Goal: Find contact information: Find contact information

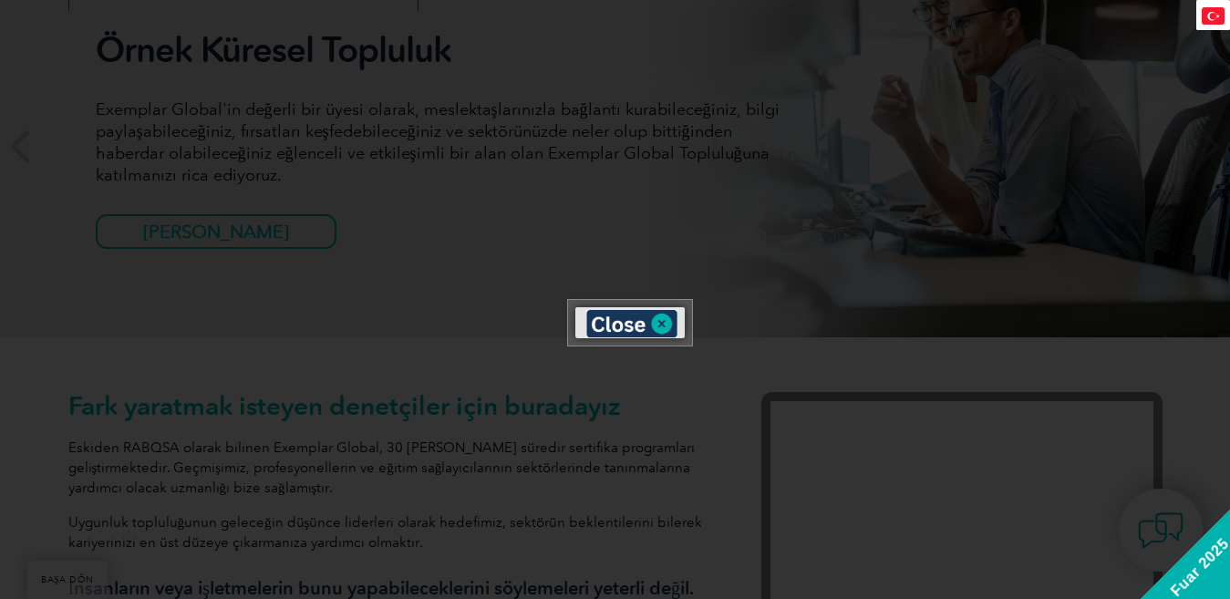
scroll to position [274, 0]
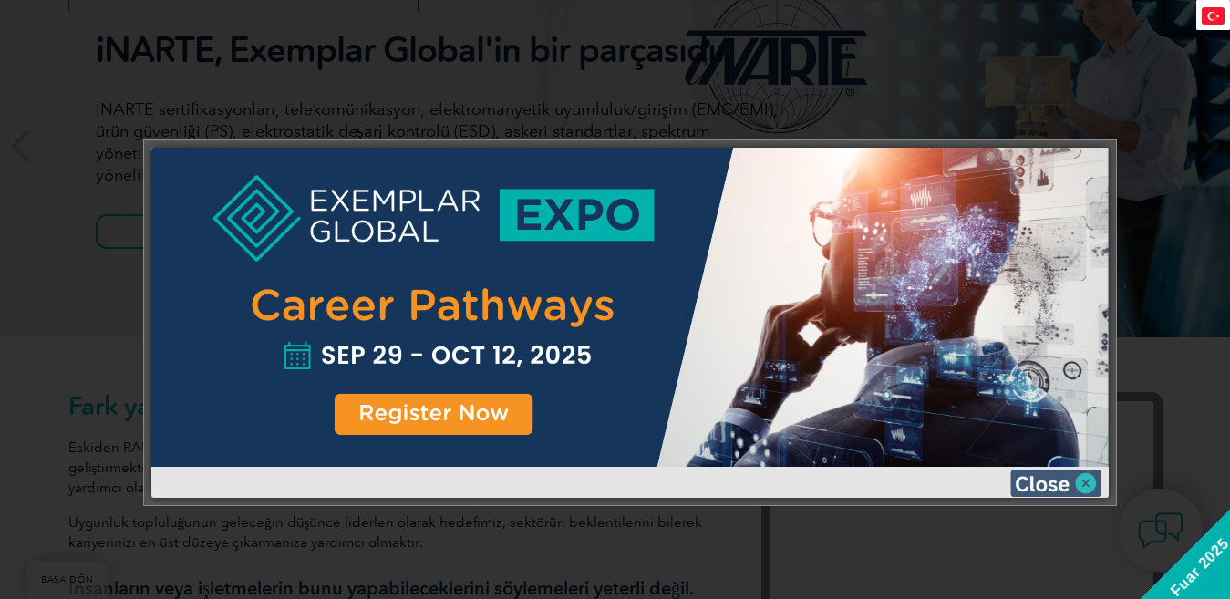
click at [1085, 483] on img at bounding box center [1056, 483] width 91 height 27
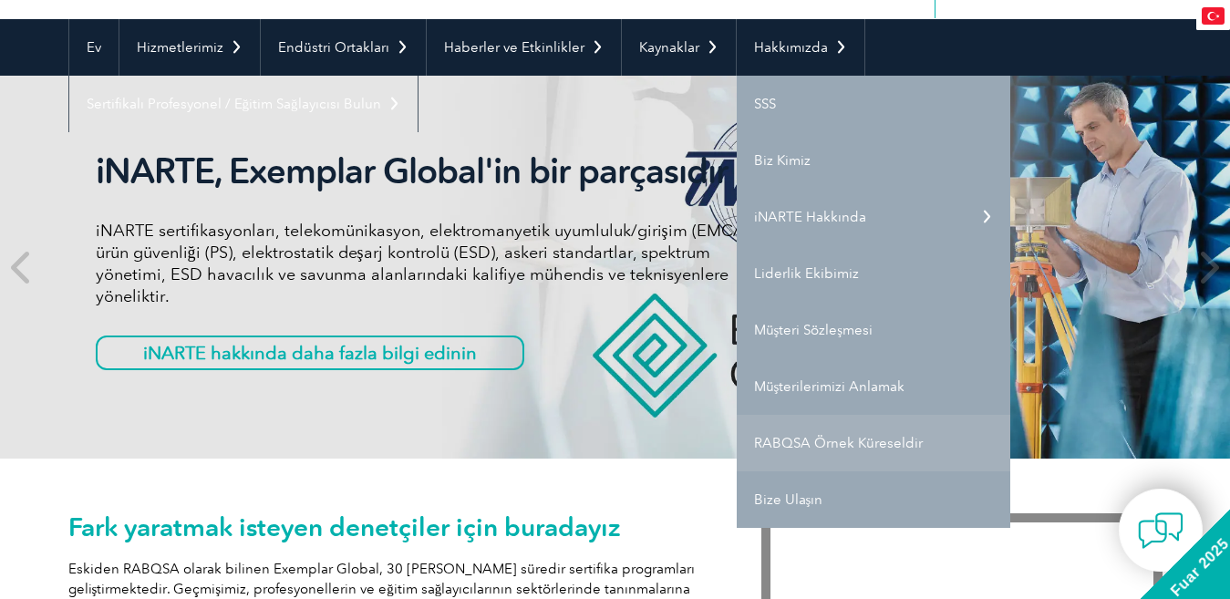
scroll to position [182, 0]
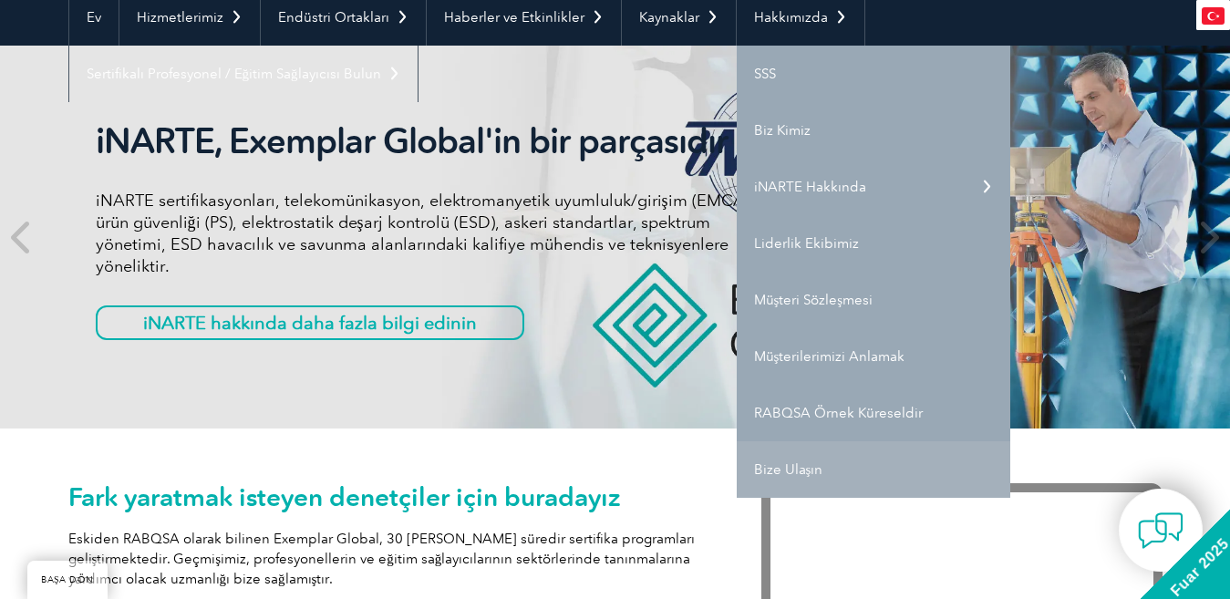
click at [804, 466] on font "Bize Ulaşın" at bounding box center [788, 470] width 69 height 16
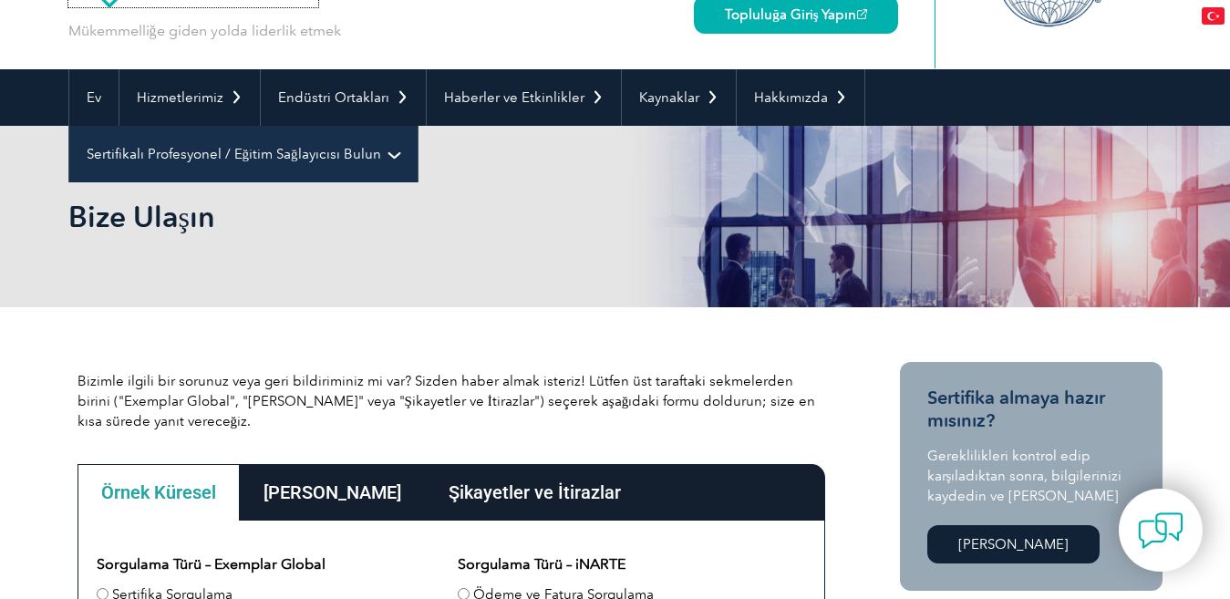
scroll to position [274, 0]
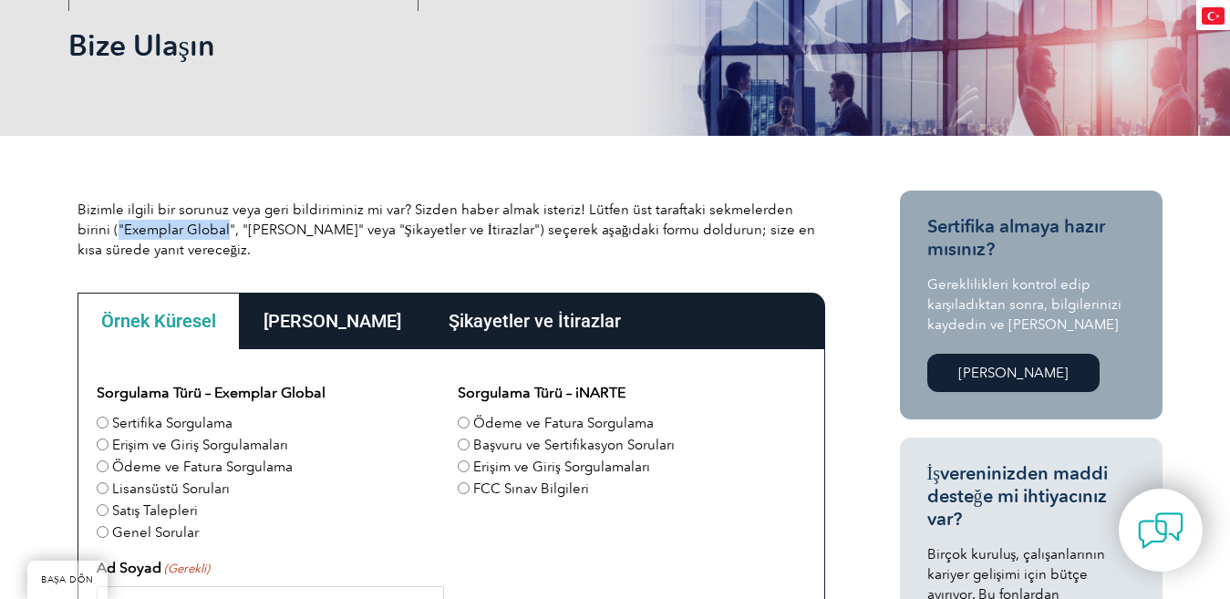
drag, startPoint x: 83, startPoint y: 225, endPoint x: 186, endPoint y: 229, distance: 103.1
click at [192, 224] on font "Bizimle ilgili bir sorunuz veya geri bildiriminiz mi var? Sizden haber almak is…" at bounding box center [447, 230] width 739 height 57
copy font ""Exemplar Global"
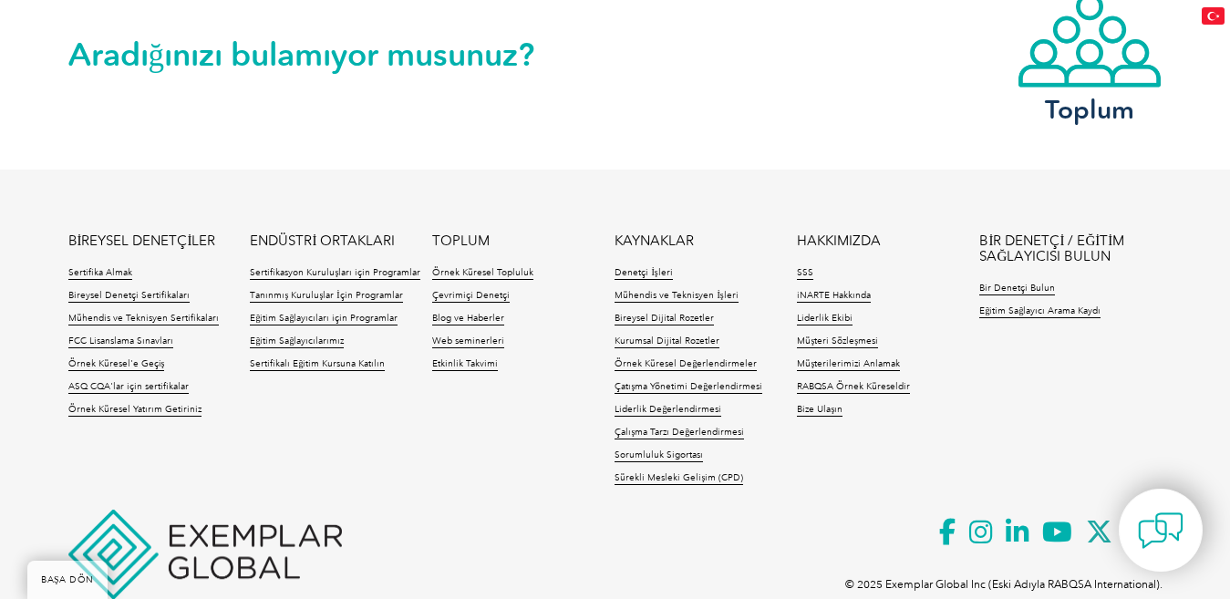
scroll to position [1733, 0]
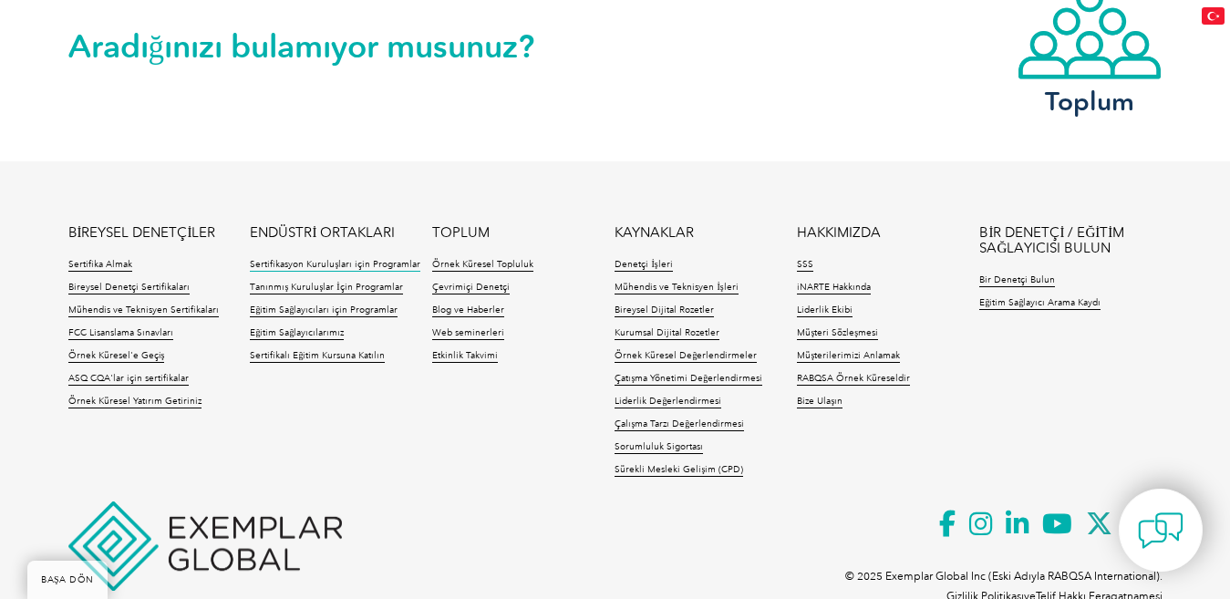
click at [322, 266] on font "Sertifikasyon Kuruluşları için Programlar" at bounding box center [335, 264] width 171 height 11
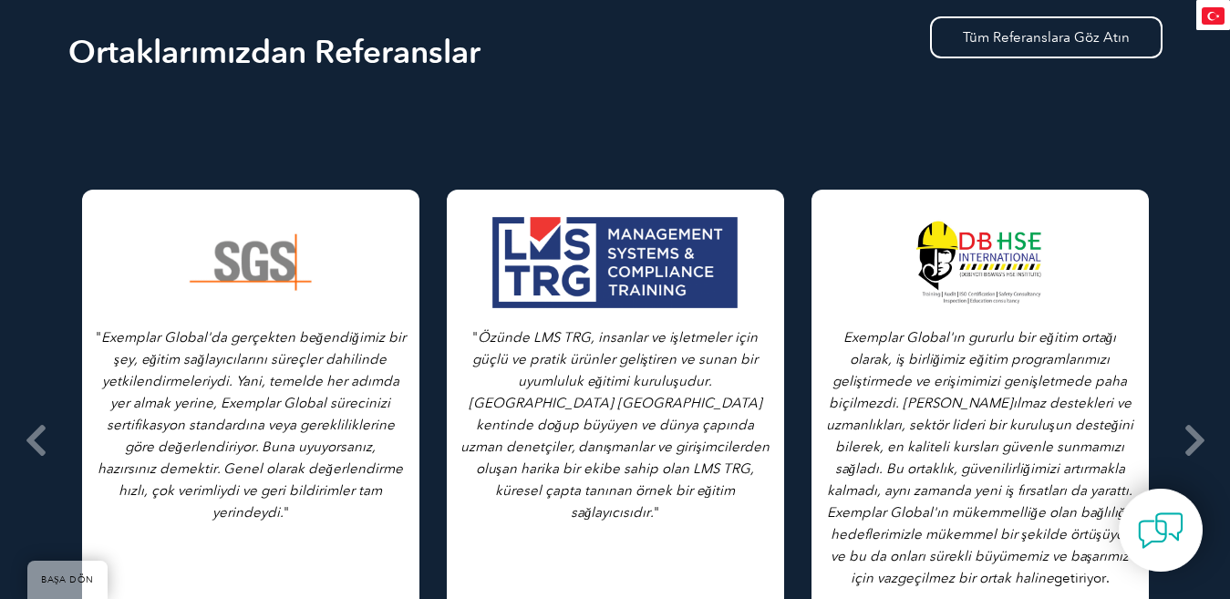
scroll to position [2397, 0]
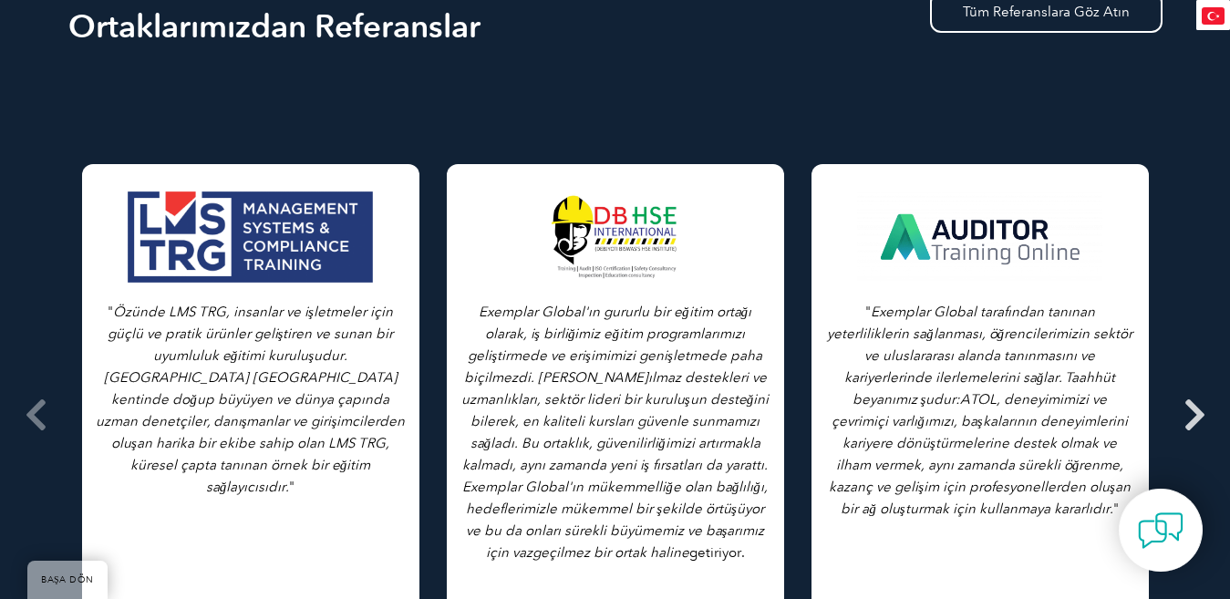
click at [1195, 415] on icon at bounding box center [1195, 415] width 23 height 0
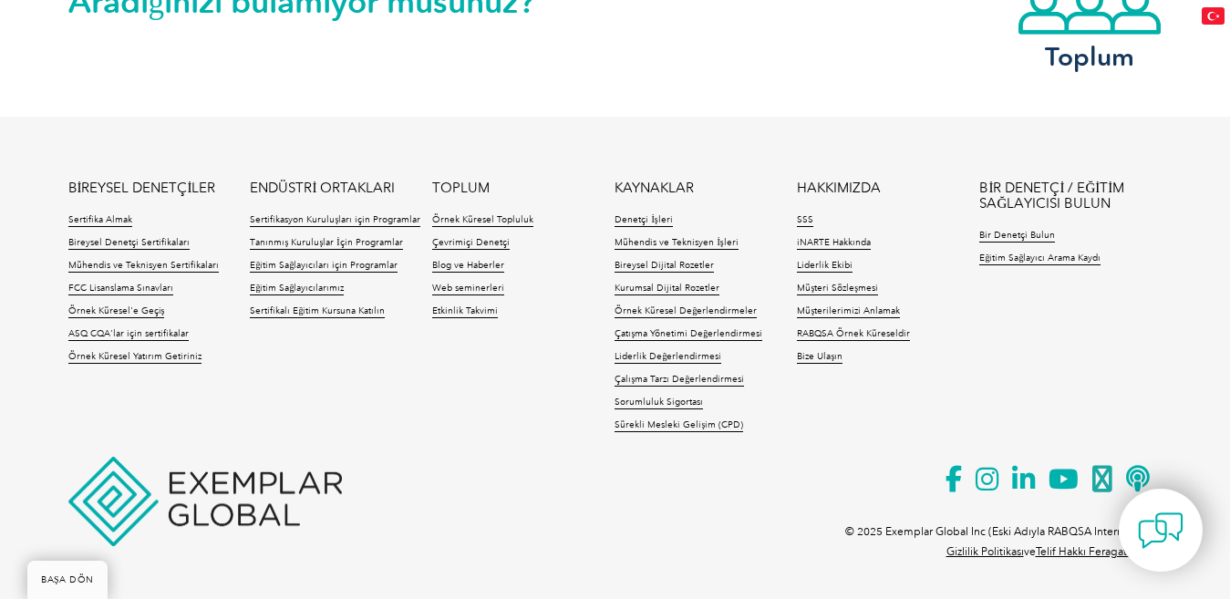
scroll to position [3338, 0]
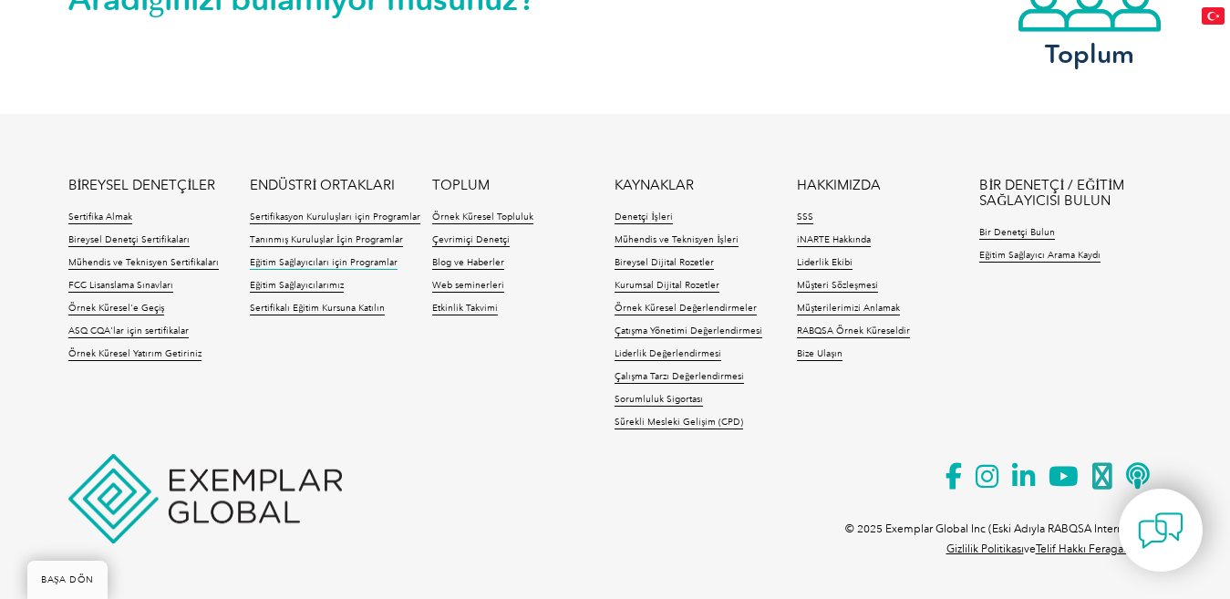
click at [335, 267] on font "Eğitim Sağlayıcıları için Programlar" at bounding box center [324, 262] width 148 height 11
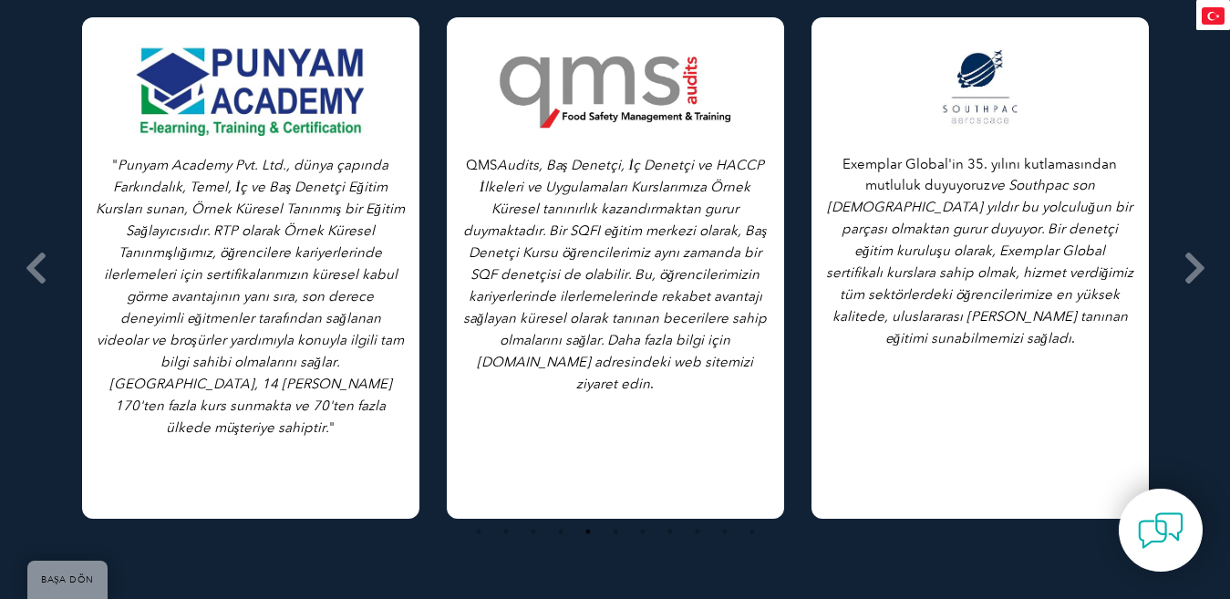
scroll to position [3082, 0]
